Goal: Task Accomplishment & Management: Use online tool/utility

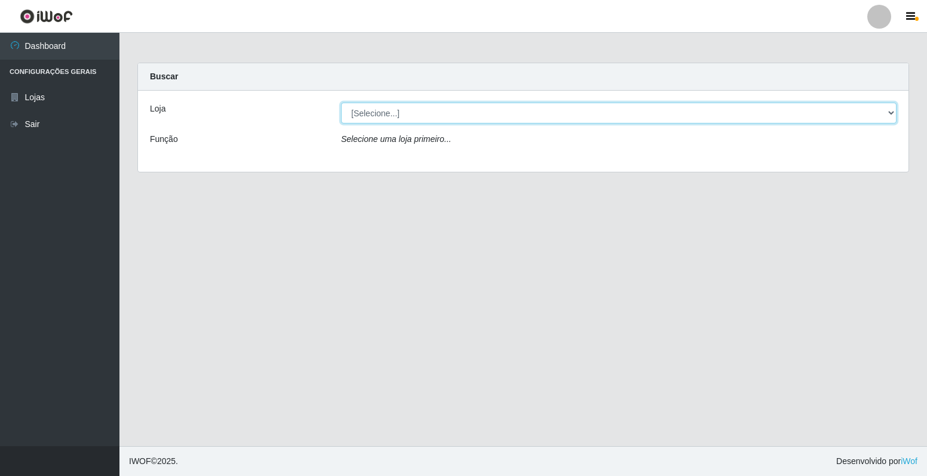
click at [889, 110] on select "[Selecione...] Extrabom - Loja 40 [GEOGRAPHIC_DATA]" at bounding box center [618, 113] width 555 height 21
select select "538"
click at [341, 103] on select "[Selecione...] Extrabom - Loja 40 [GEOGRAPHIC_DATA]" at bounding box center [618, 113] width 555 height 21
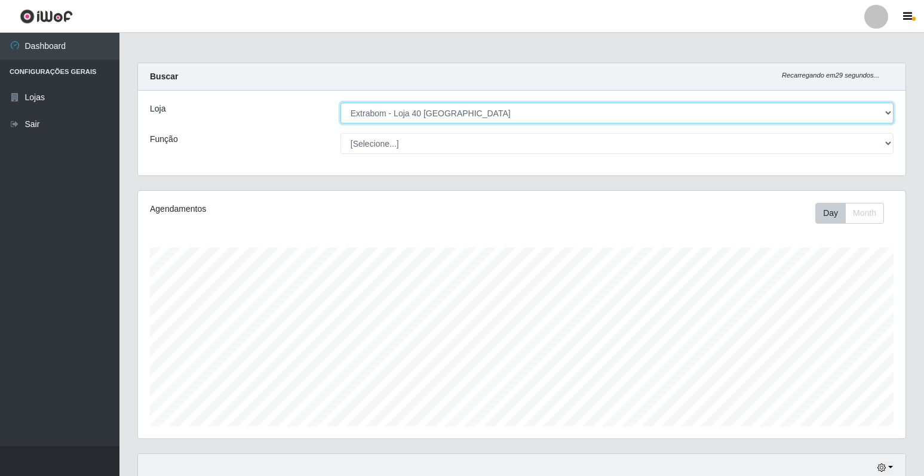
scroll to position [248, 767]
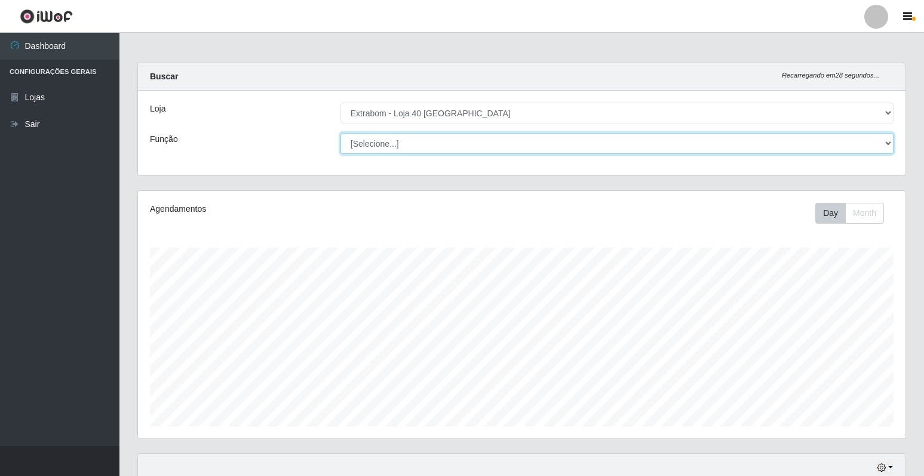
drag, startPoint x: 887, startPoint y: 144, endPoint x: 873, endPoint y: 150, distance: 14.7
click at [887, 144] on select "[Selecione...] Repositor Repositor + Repositor ++" at bounding box center [616, 143] width 553 height 21
select select "24"
click at [340, 133] on select "[Selecione...] Repositor Repositor + Repositor ++" at bounding box center [616, 143] width 553 height 21
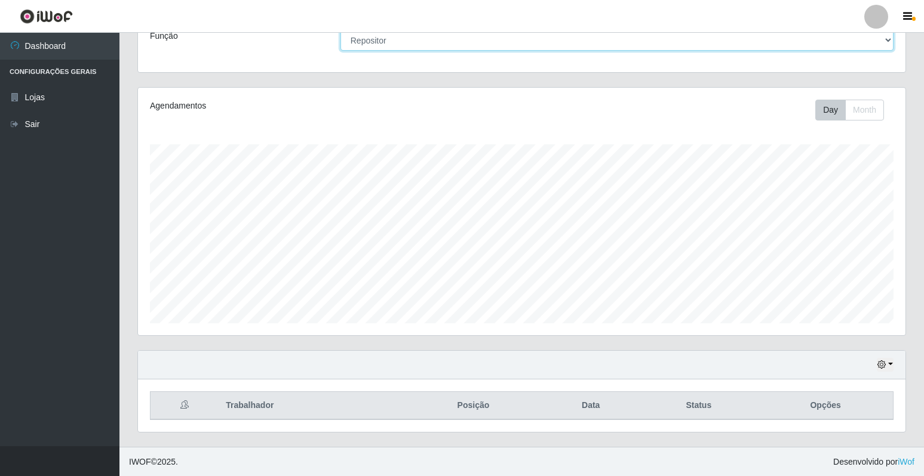
scroll to position [104, 0]
click at [885, 364] on icon "button" at bounding box center [881, 364] width 8 height 8
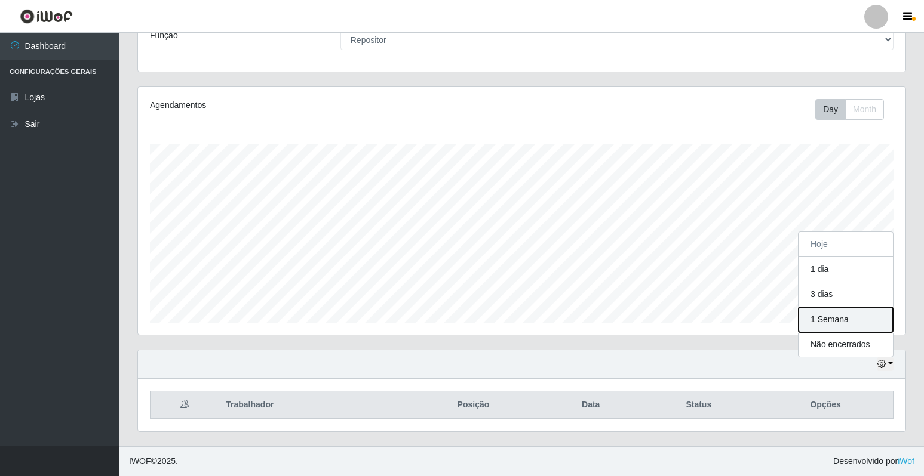
click at [853, 325] on button "1 Semana" at bounding box center [845, 319] width 94 height 25
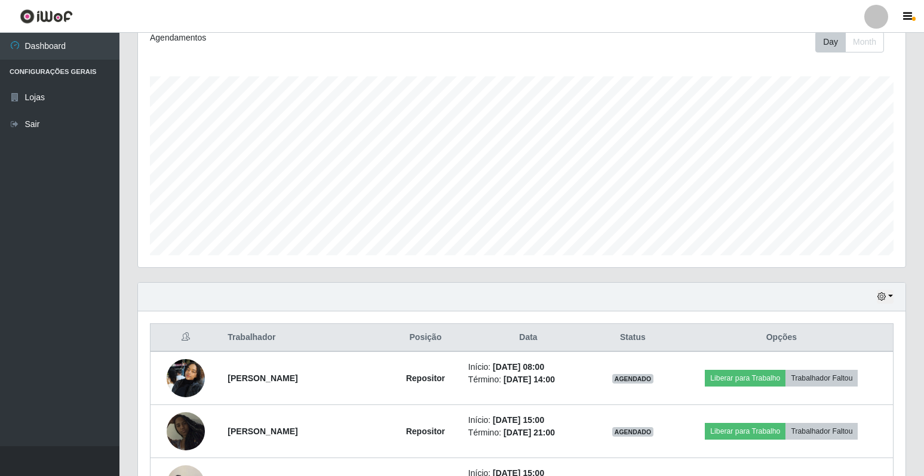
scroll to position [171, 0]
click at [886, 293] on button "button" at bounding box center [884, 297] width 17 height 14
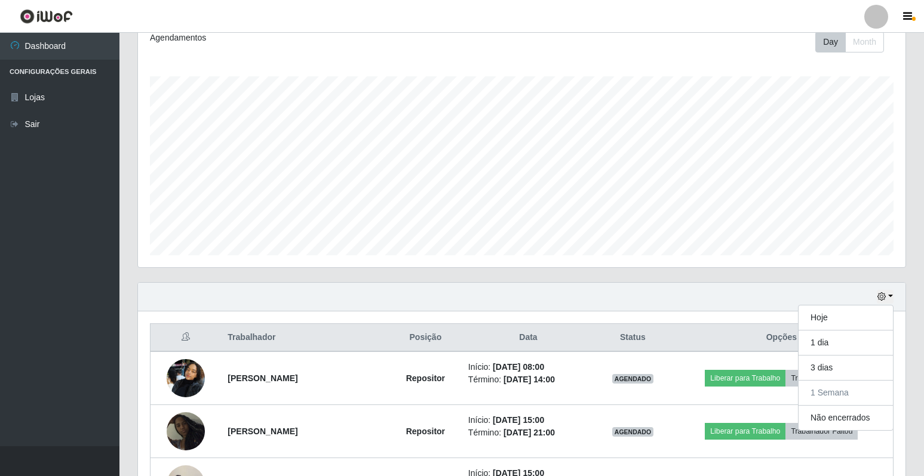
click at [915, 336] on div "Carregando... Buscar Recarregando em 11 segundos... Loja [Selecione...] Extrabo…" at bounding box center [521, 347] width 804 height 913
